Goal: Use online tool/utility: Utilize a website feature to perform a specific function

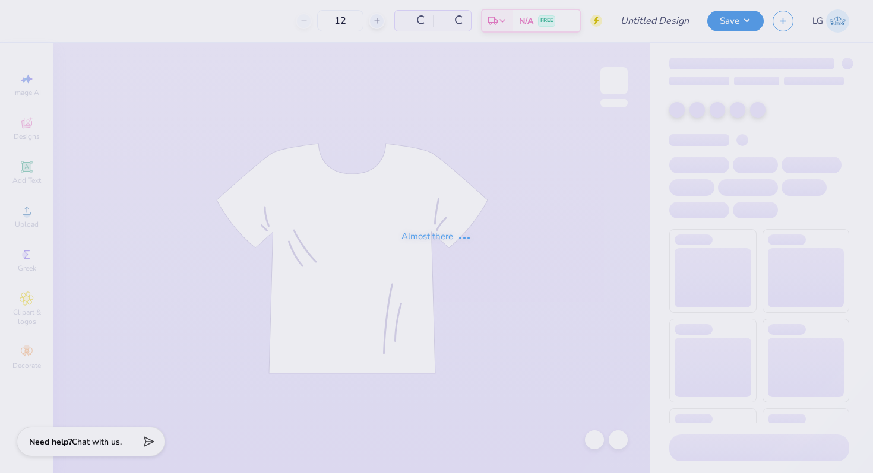
type input "AGD Hoco 25"
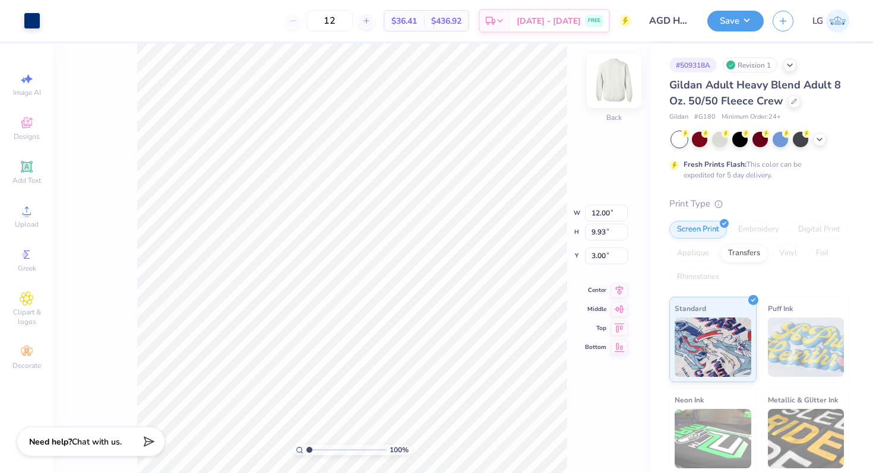
click at [616, 85] on img at bounding box center [615, 81] width 48 height 48
type input "3.30"
click at [620, 93] on img at bounding box center [615, 81] width 48 height 48
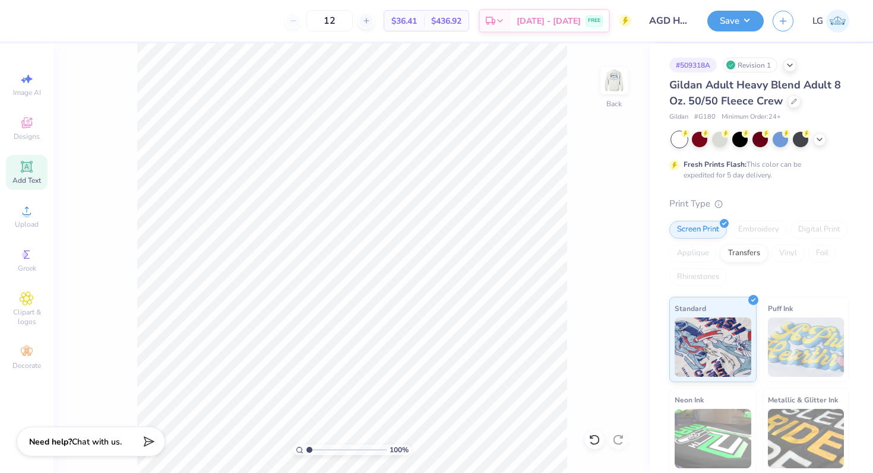
click at [26, 176] on span "Add Text" at bounding box center [26, 181] width 29 height 10
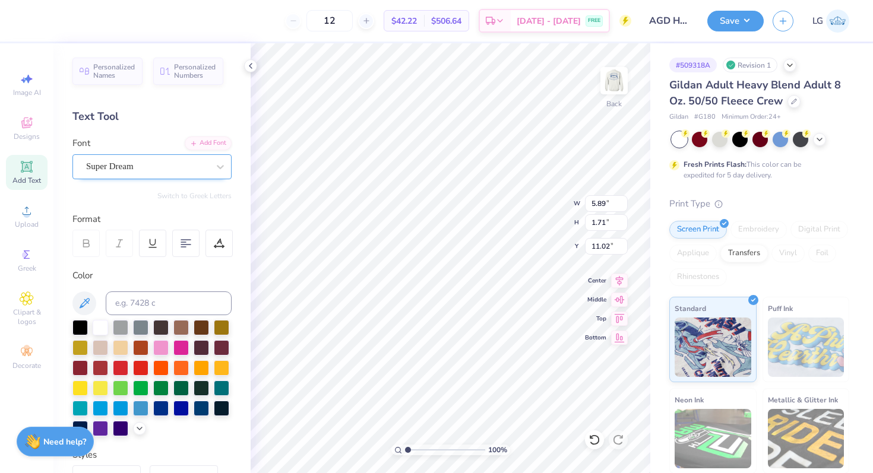
click at [174, 156] on div "Super Dream" at bounding box center [151, 166] width 159 height 25
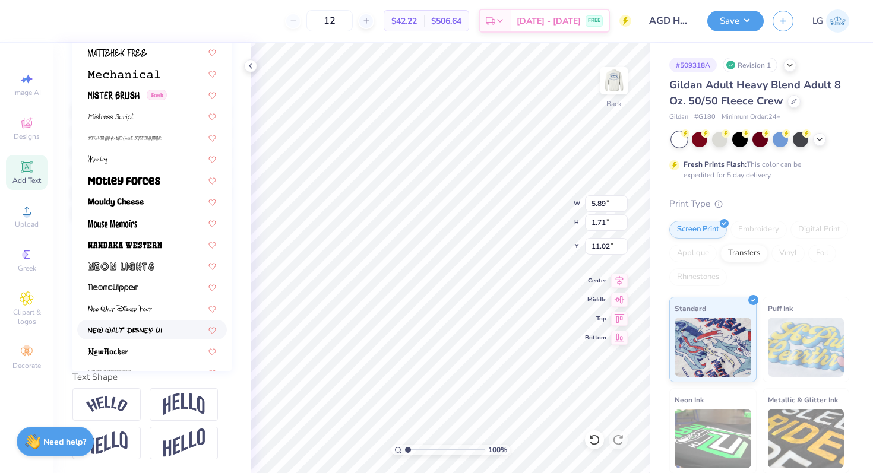
scroll to position [4300, 0]
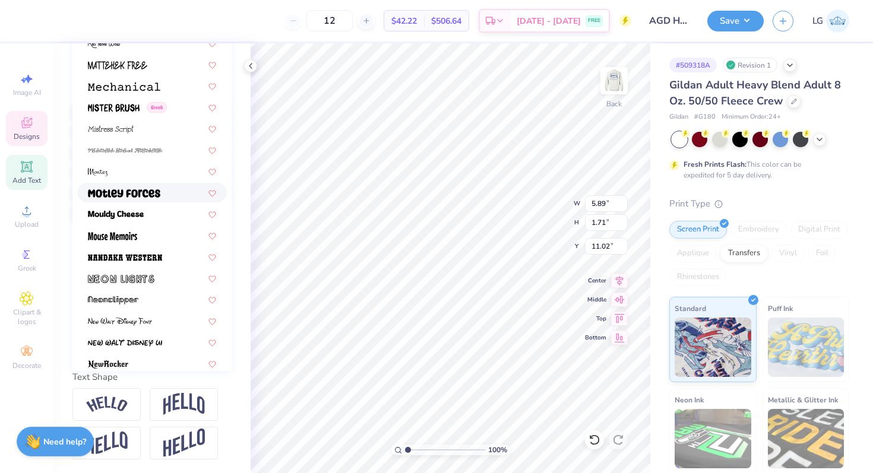
click at [33, 136] on span "Designs" at bounding box center [27, 137] width 26 height 10
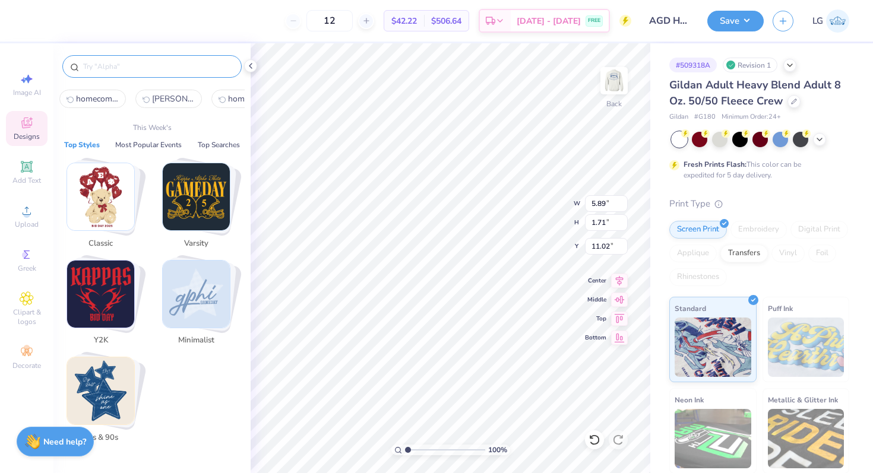
click at [135, 71] on input "text" at bounding box center [158, 67] width 152 height 12
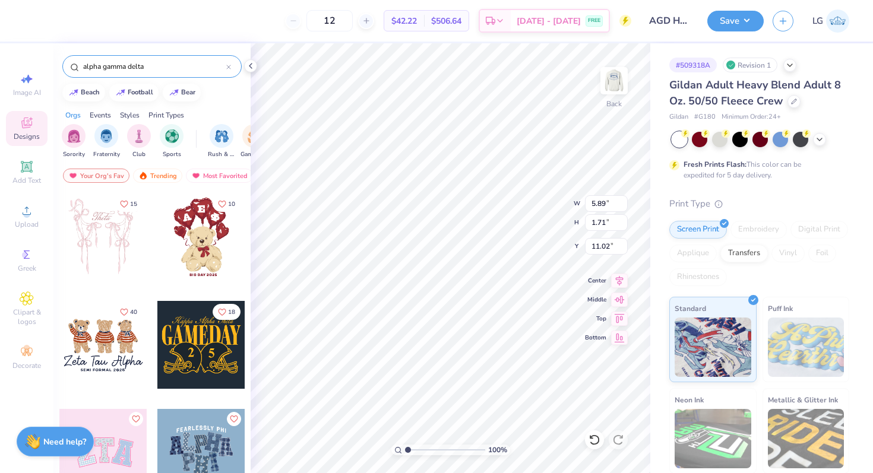
type input "alpha gamma delta"
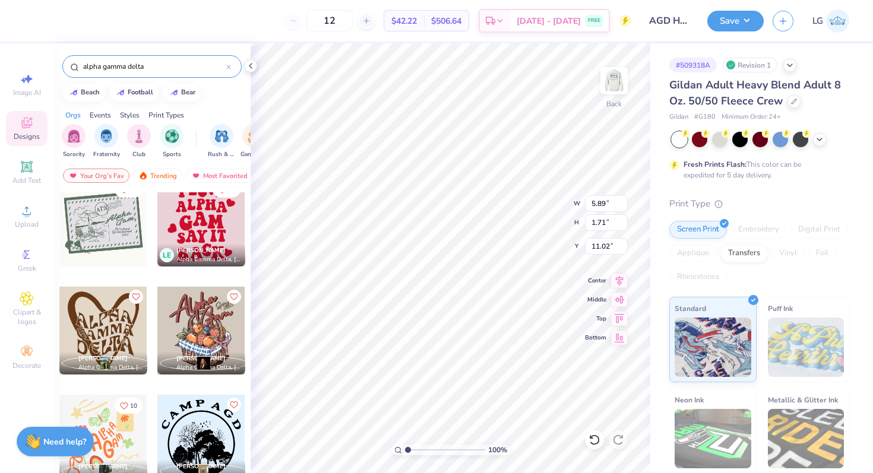
scroll to position [1314, 0]
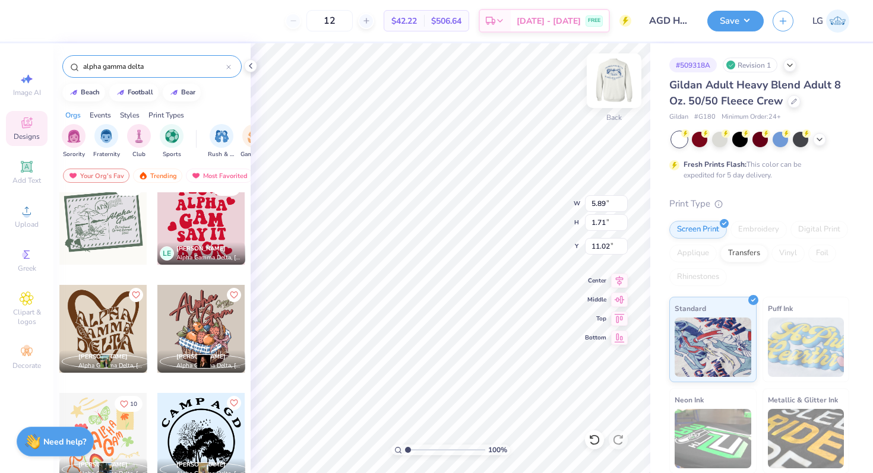
click at [619, 94] on img at bounding box center [615, 81] width 48 height 48
click at [614, 73] on img at bounding box center [614, 81] width 24 height 24
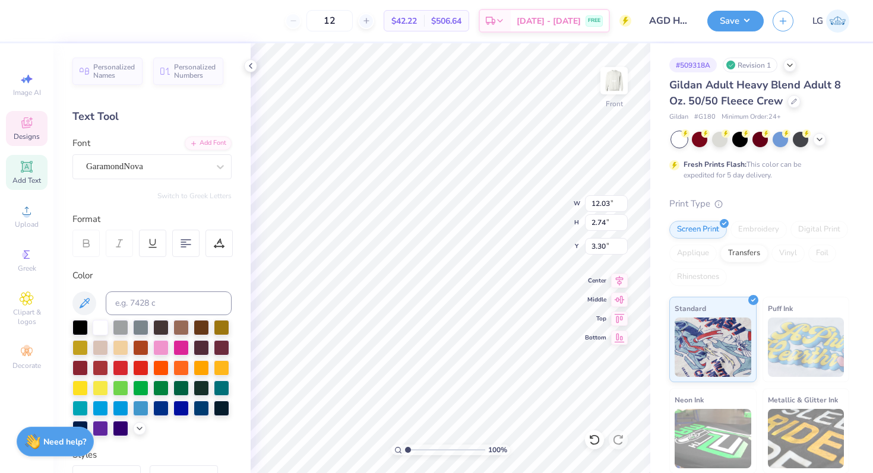
scroll to position [217, 0]
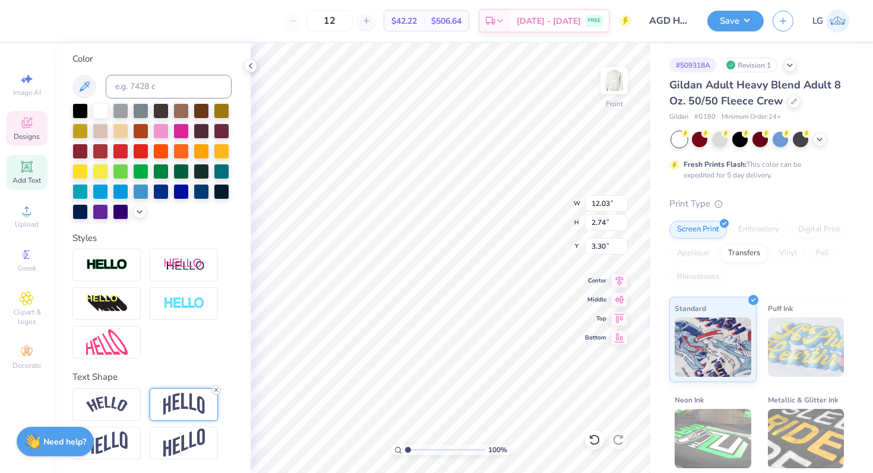
click at [218, 387] on icon at bounding box center [216, 390] width 7 height 7
type input "0.81"
type input "4.42"
type input "1.89"
type input "10.52"
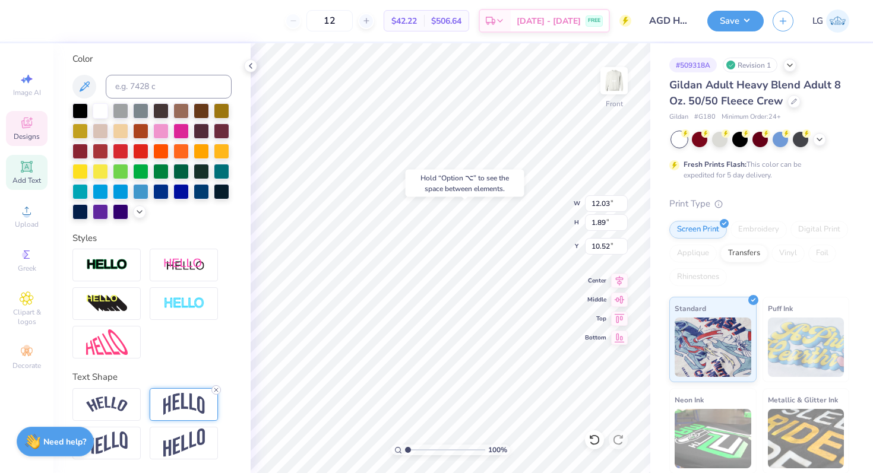
click at [214, 390] on icon at bounding box center [216, 390] width 7 height 7
type input "0.67"
type input "11.12"
type input "1.45"
type input "0.58"
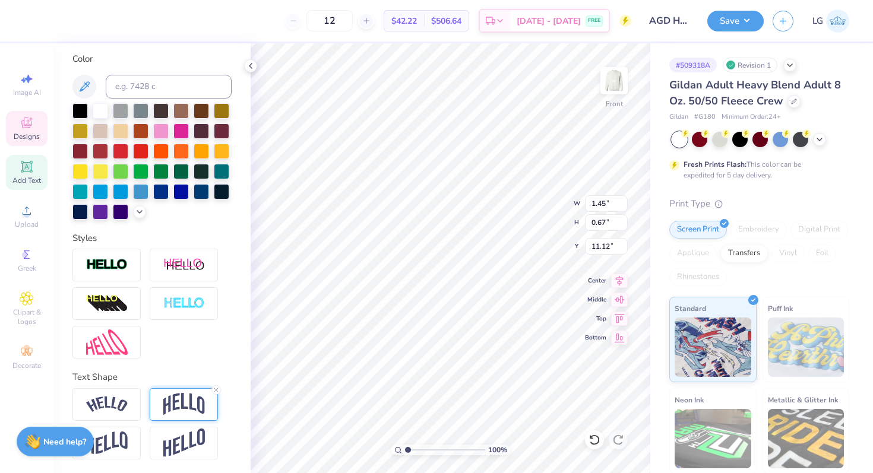
type input "12.67"
click at [217, 387] on icon at bounding box center [216, 390] width 7 height 7
type input "0.49"
type input "12.09"
type input "3.58"
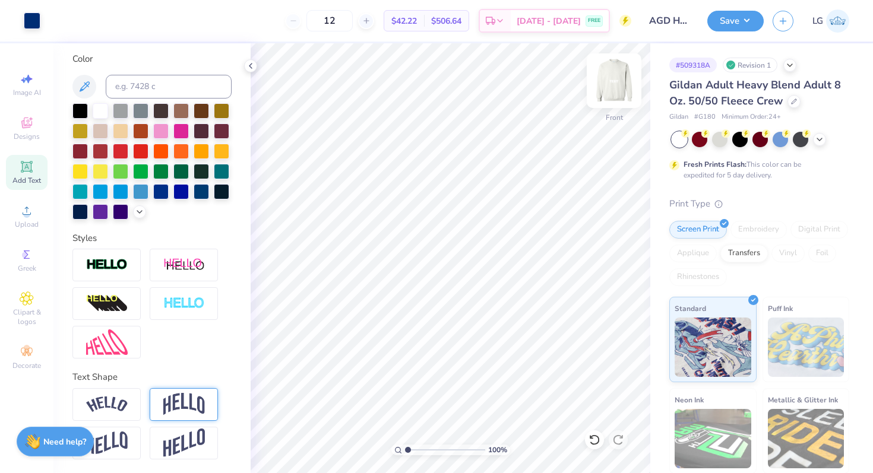
click at [611, 86] on img at bounding box center [615, 81] width 48 height 48
click at [26, 128] on icon at bounding box center [27, 123] width 14 height 14
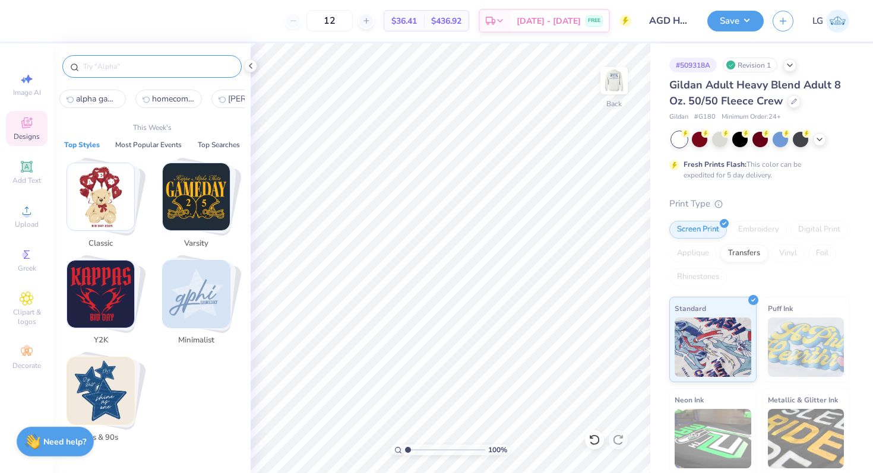
click at [143, 70] on input "text" at bounding box center [158, 67] width 152 height 12
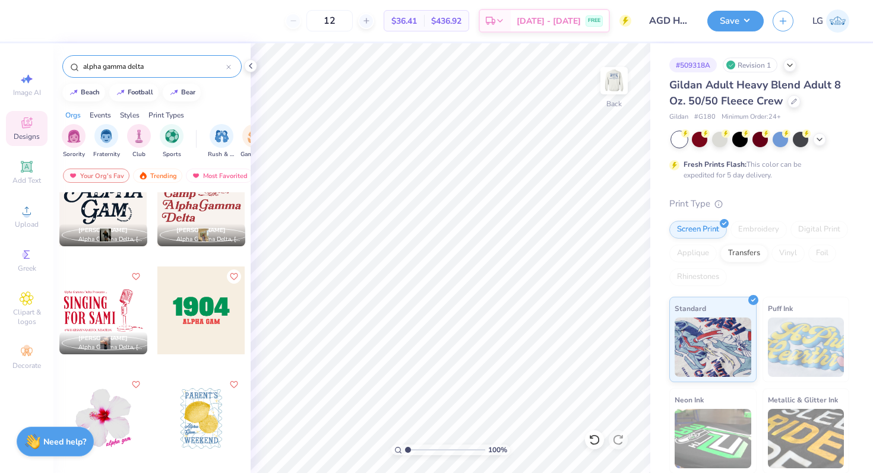
scroll to position [1652, 0]
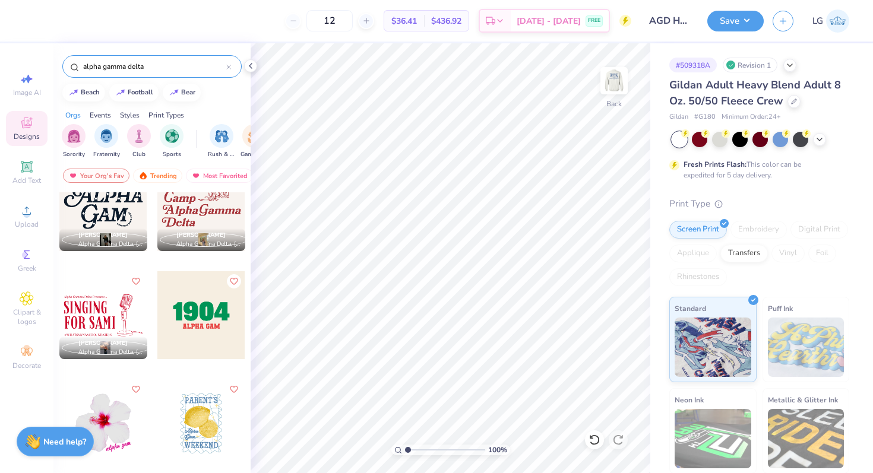
drag, startPoint x: 128, startPoint y: 66, endPoint x: 68, endPoint y: 65, distance: 60.0
click at [68, 65] on div "alpha gamma delta" at bounding box center [151, 66] width 179 height 23
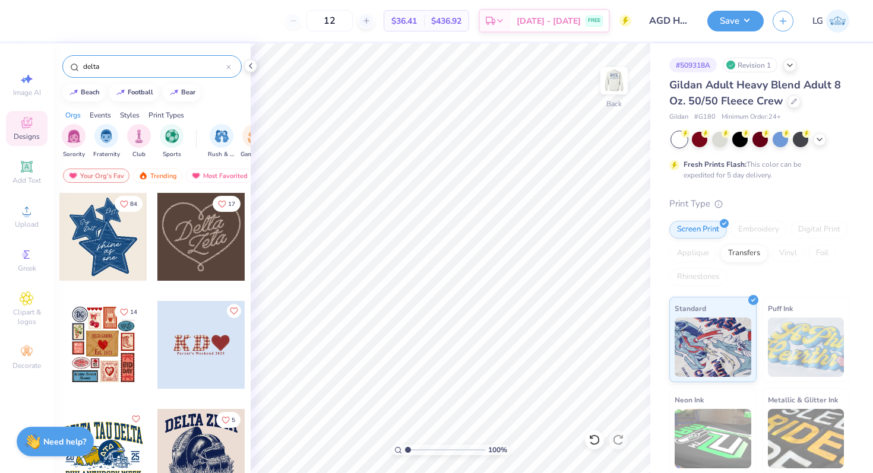
click at [106, 67] on input "delta" at bounding box center [154, 67] width 144 height 12
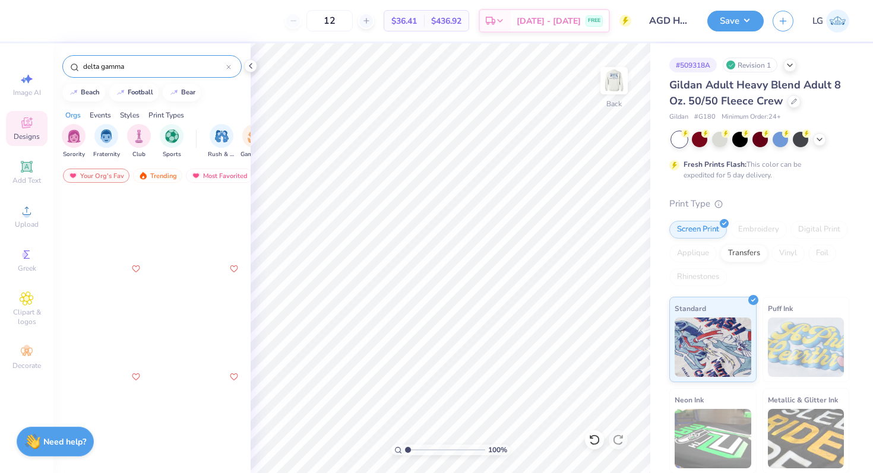
scroll to position [1895, 0]
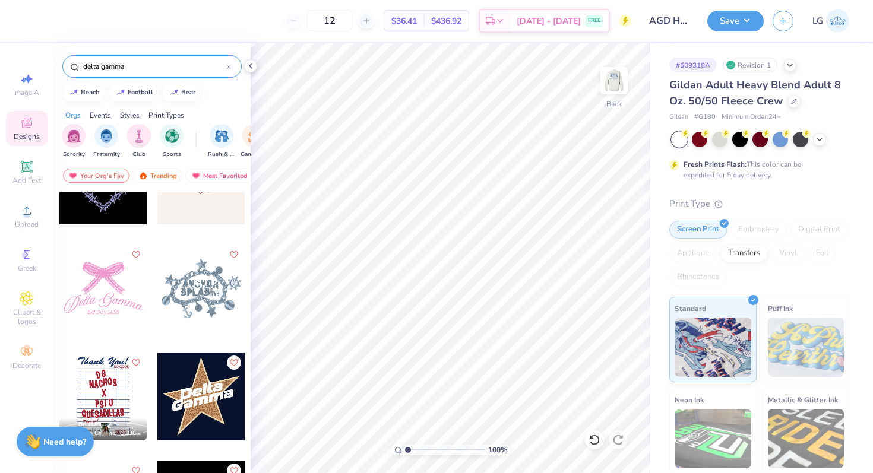
type input "delta gamma"
